Goal: Task Accomplishment & Management: Use online tool/utility

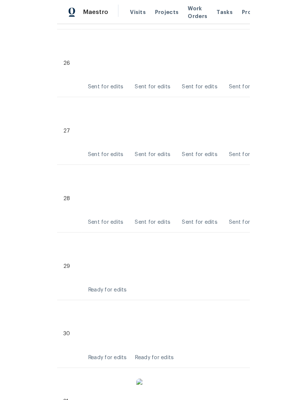
scroll to position [1979, 0]
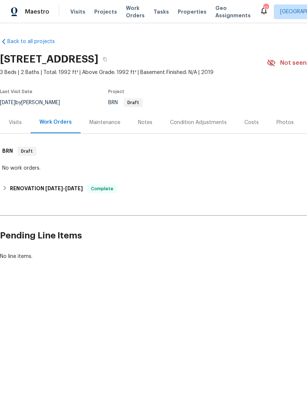
click at [185, 15] on span "Properties" at bounding box center [192, 11] width 29 height 7
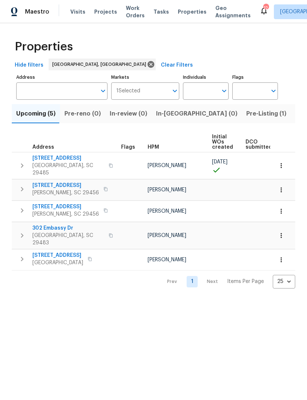
click at [246, 114] on span "Pre-Listing (1)" at bounding box center [266, 114] width 40 height 10
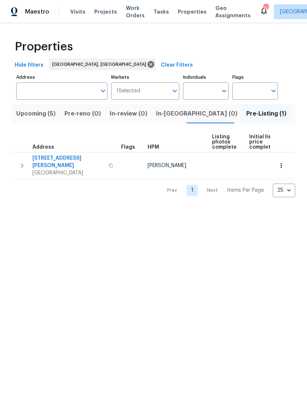
click at [106, 165] on button "button" at bounding box center [110, 166] width 9 height 18
click at [70, 169] on span "[GEOGRAPHIC_DATA]" at bounding box center [68, 172] width 72 height 7
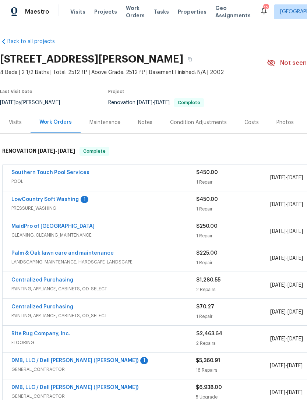
click at [63, 202] on link "LowCountry Soft Washing" at bounding box center [44, 199] width 67 height 5
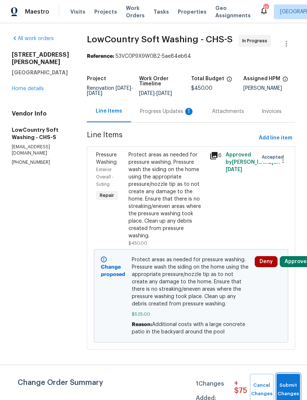
click at [288, 390] on span "Submit Changes" at bounding box center [288, 390] width 16 height 17
